Goal: Check status: Check status

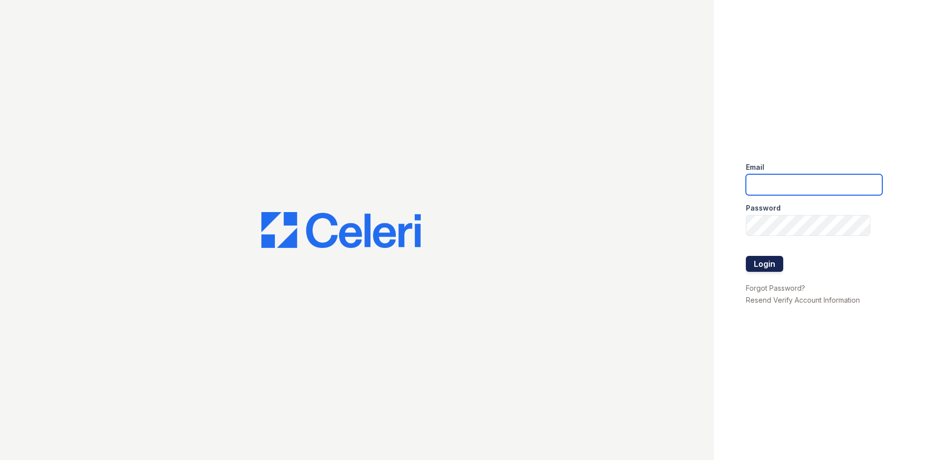
type input "renewwhitemarsh@trinity-pm.com"
click at [771, 267] on button "Login" at bounding box center [764, 264] width 37 height 16
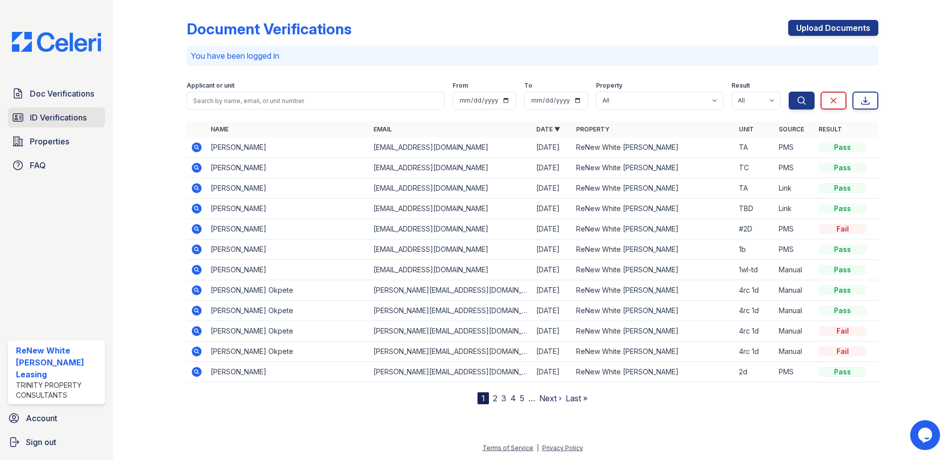
click at [48, 119] on span "ID Verifications" at bounding box center [58, 118] width 57 height 12
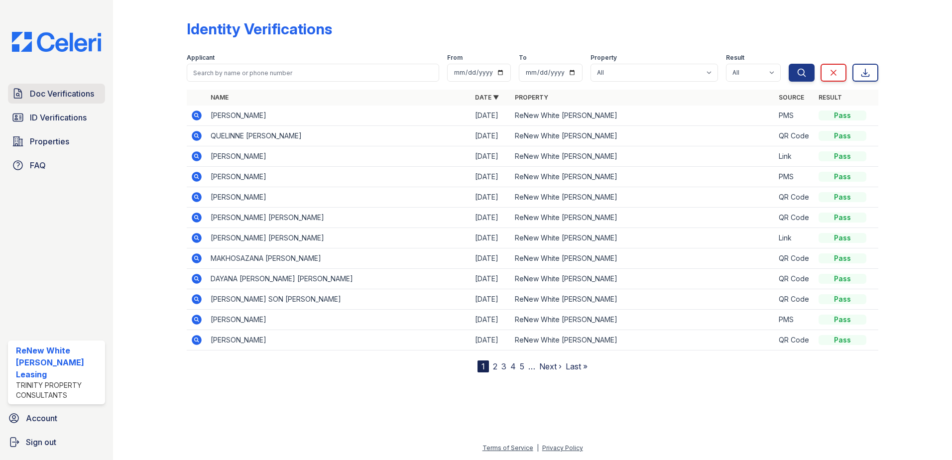
click at [56, 102] on link "Doc Verifications" at bounding box center [56, 94] width 97 height 20
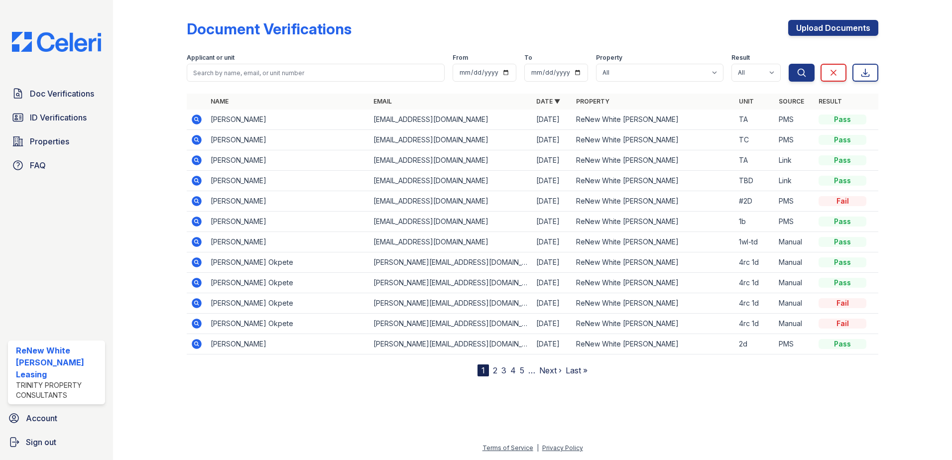
click at [144, 143] on div at bounding box center [158, 190] width 58 height 372
click at [496, 367] on link "2" at bounding box center [495, 370] width 4 height 10
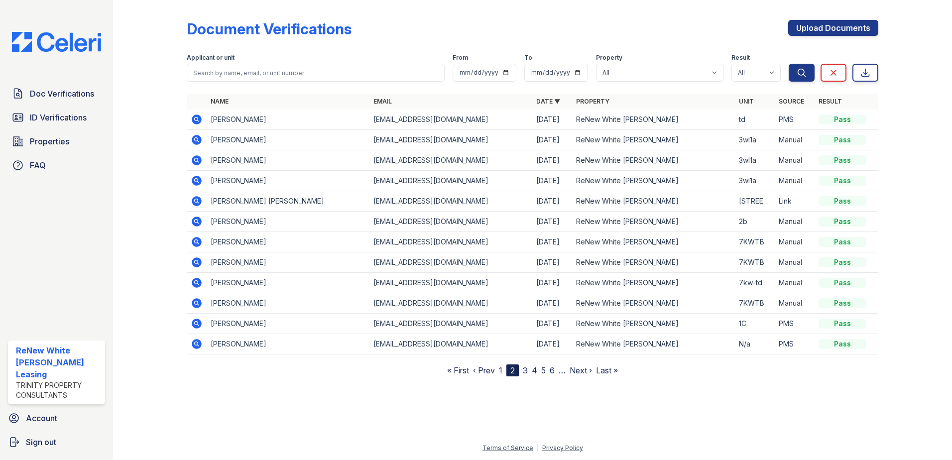
click at [197, 199] on icon at bounding box center [197, 201] width 12 height 12
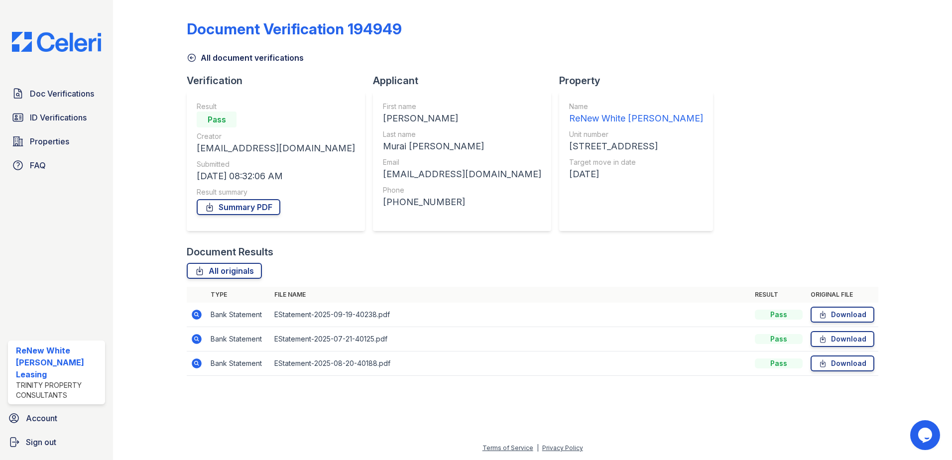
click at [170, 310] on div at bounding box center [158, 195] width 58 height 382
click at [195, 316] on icon at bounding box center [197, 315] width 12 height 12
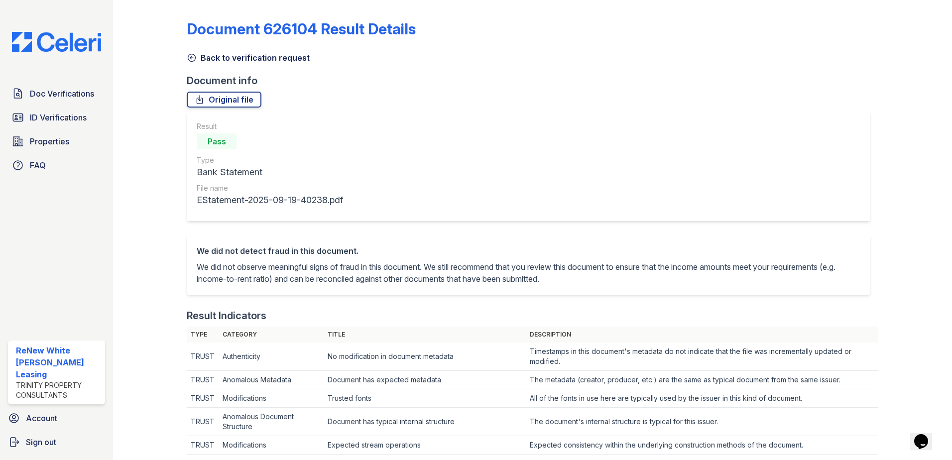
click at [250, 54] on link "Back to verification request" at bounding box center [248, 58] width 123 height 12
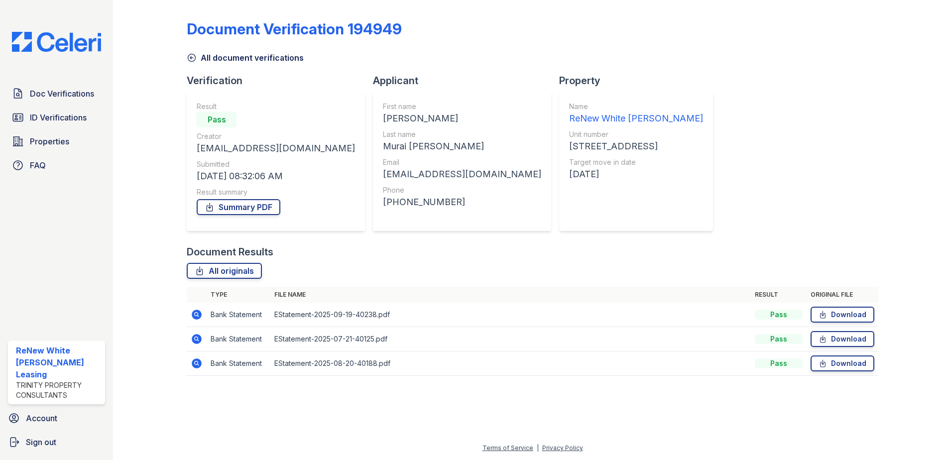
click at [196, 338] on icon at bounding box center [196, 338] width 2 height 2
